Goal: Task Accomplishment & Management: Use online tool/utility

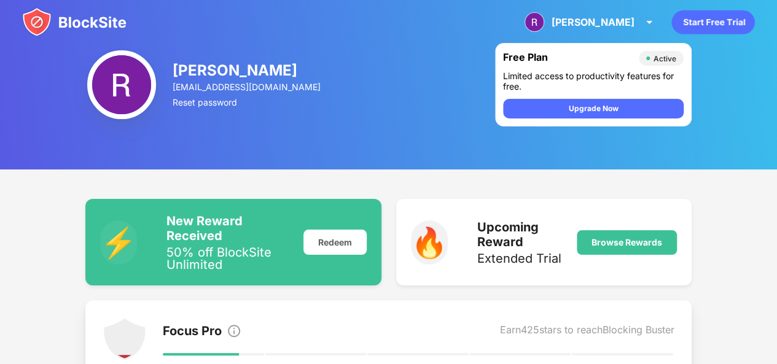
click at [34, 28] on img at bounding box center [74, 21] width 104 height 29
click at [36, 11] on img at bounding box center [74, 21] width 104 height 29
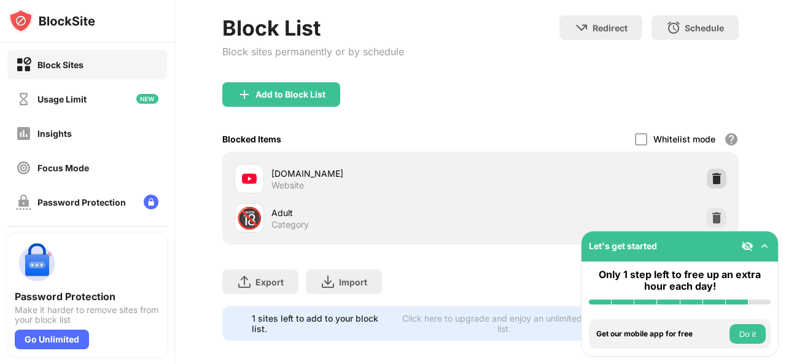
click at [710, 176] on img at bounding box center [716, 179] width 12 height 12
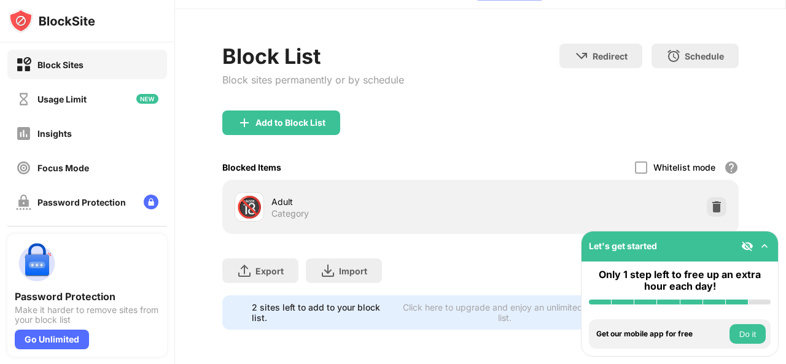
scroll to position [56, 0]
